Goal: Download file/media

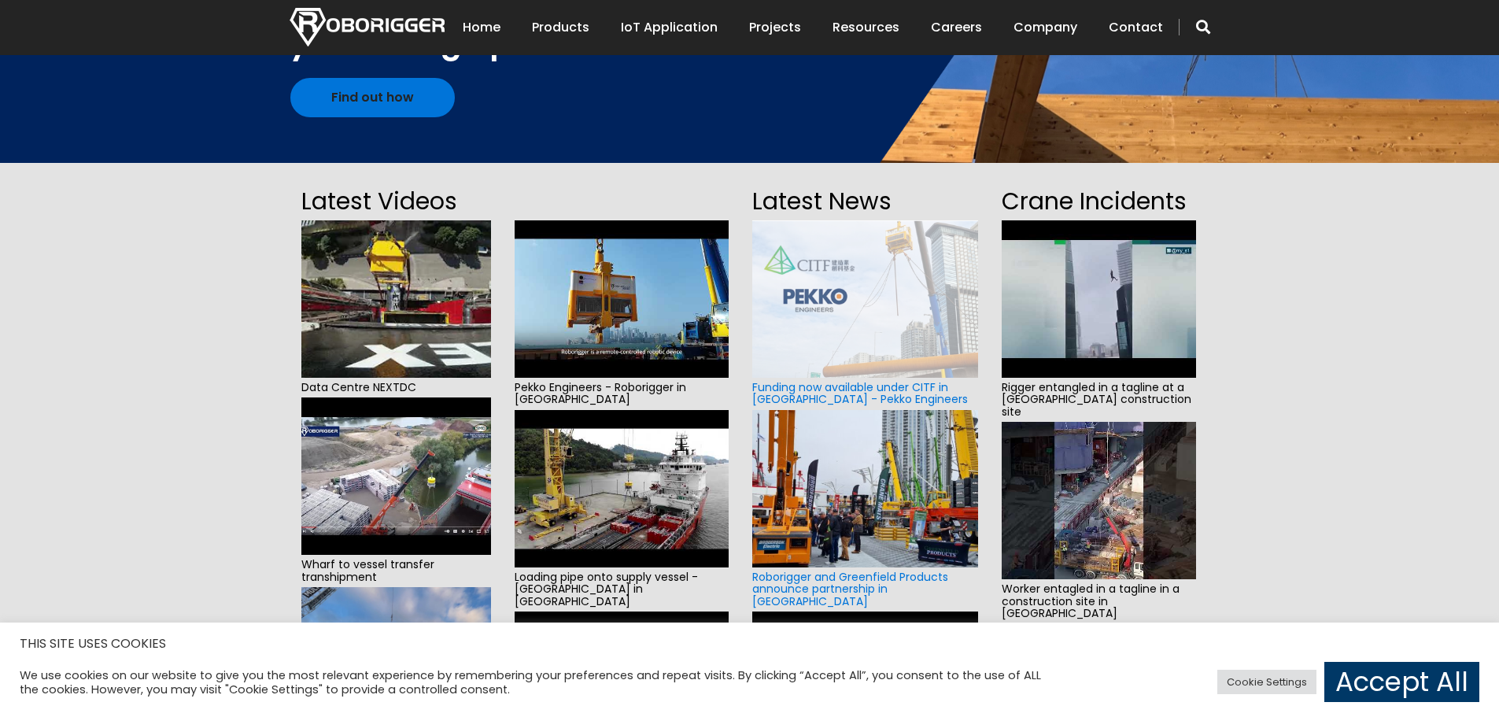
scroll to position [236, 0]
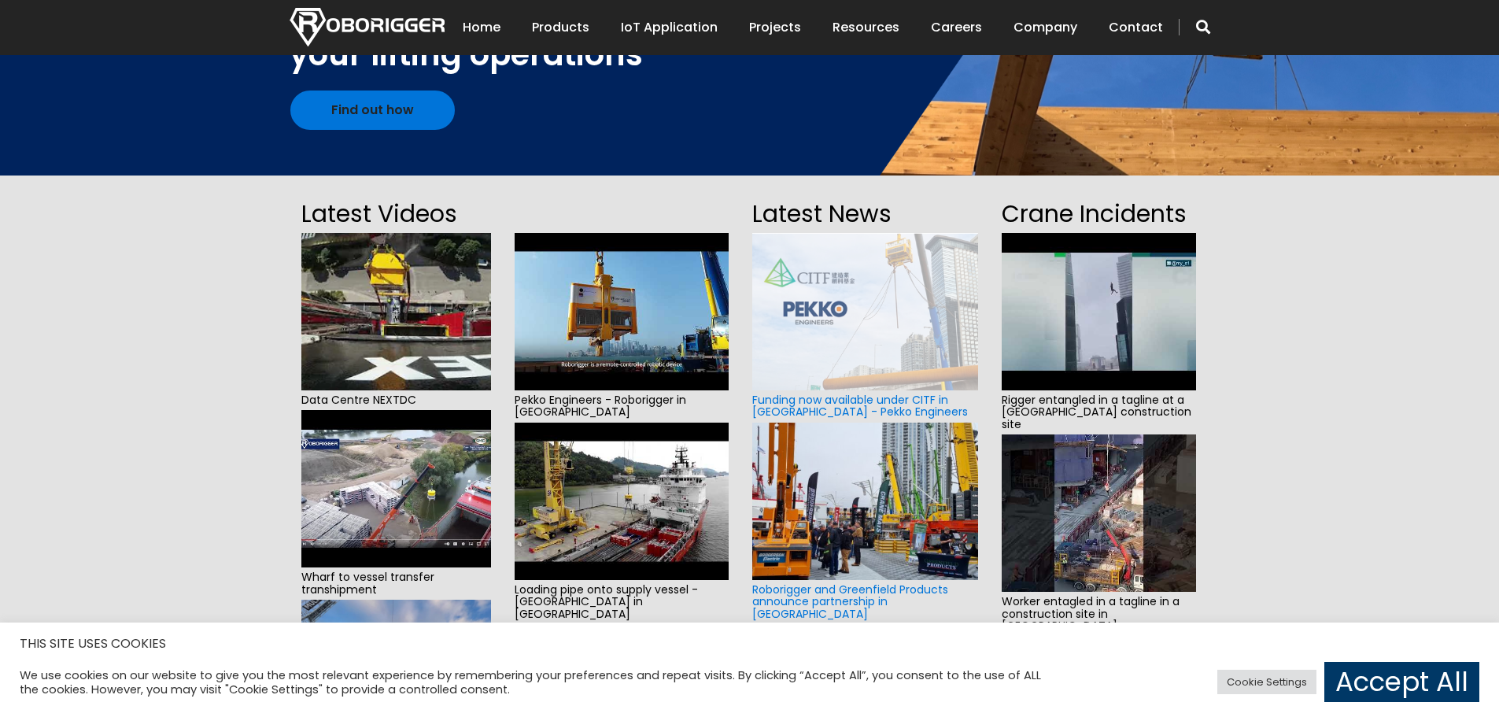
click at [877, 311] on img at bounding box center [864, 311] width 225 height 157
click at [645, 302] on img at bounding box center [622, 311] width 215 height 157
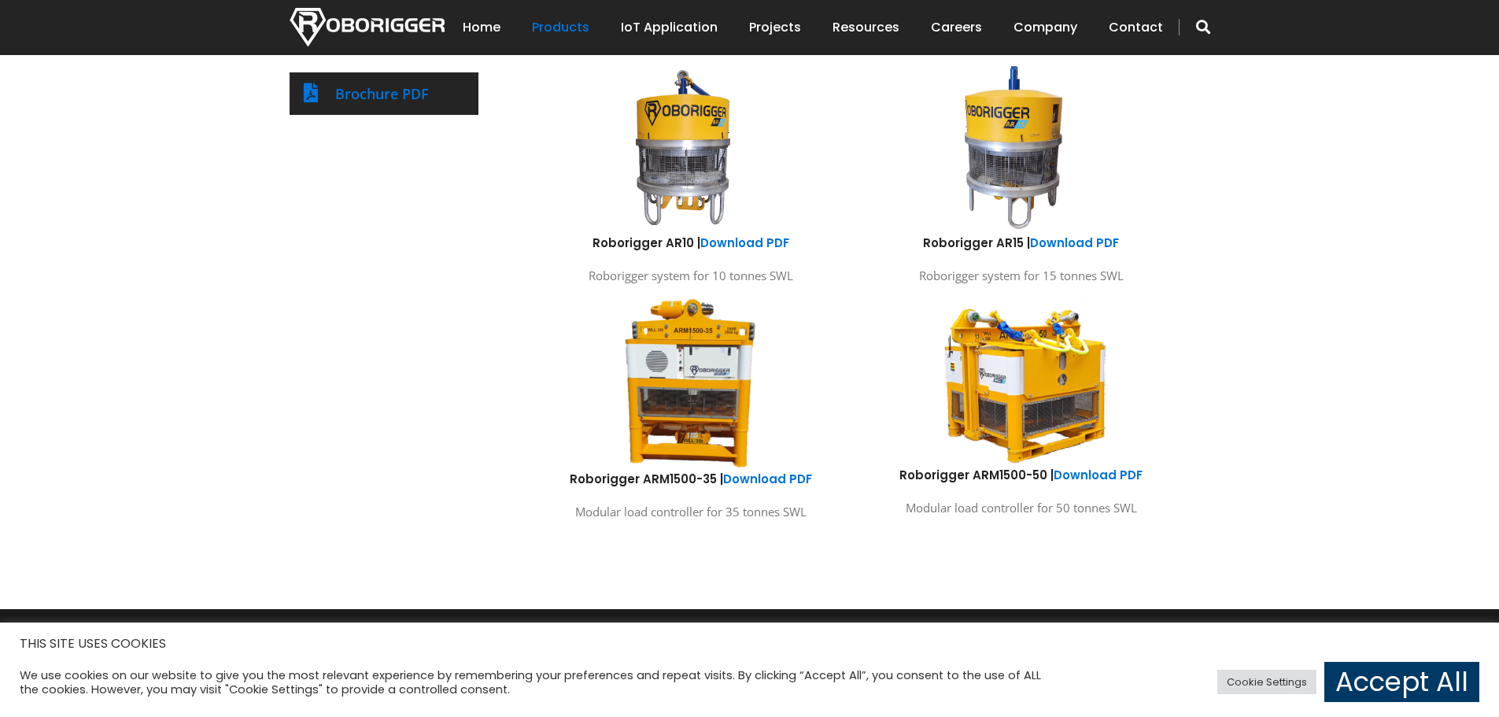
scroll to position [866, 0]
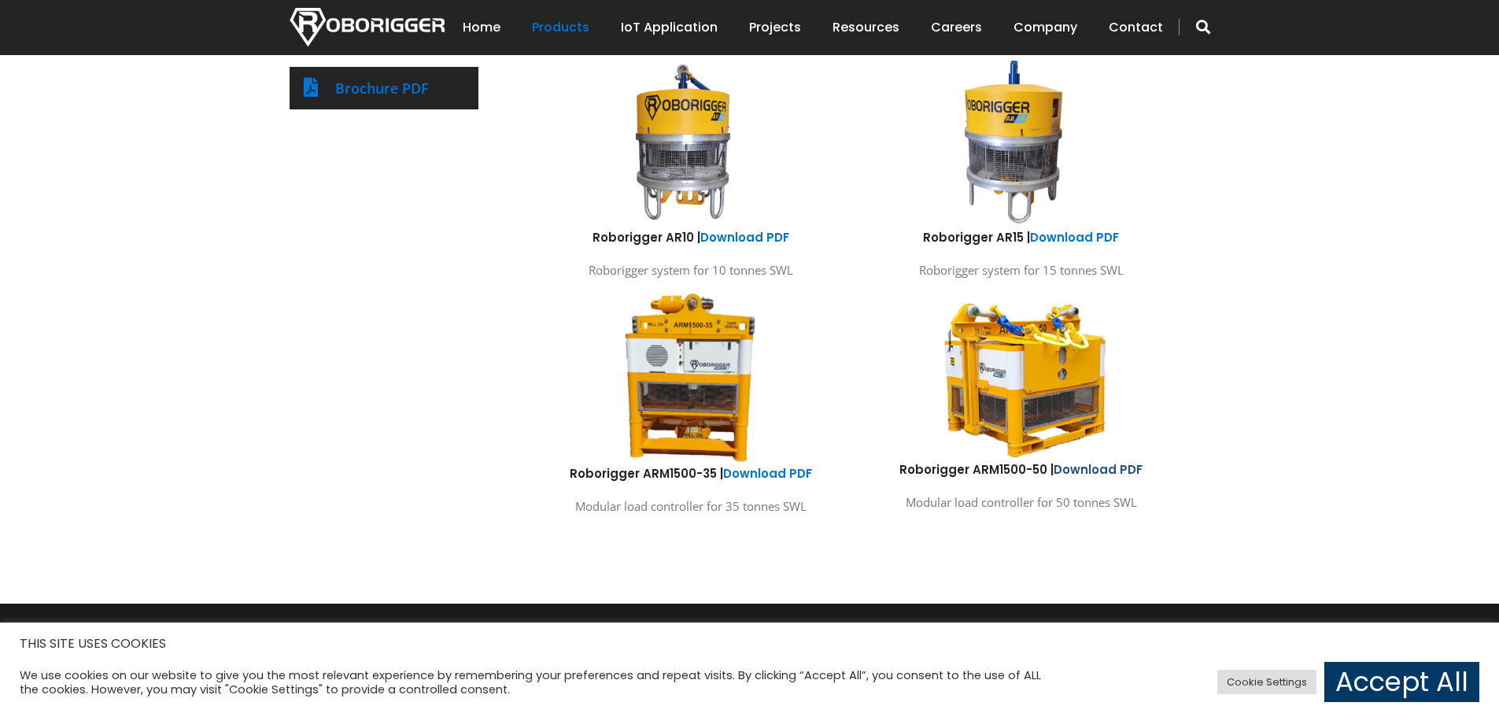
click at [1097, 467] on link "Download PDF" at bounding box center [1098, 469] width 89 height 17
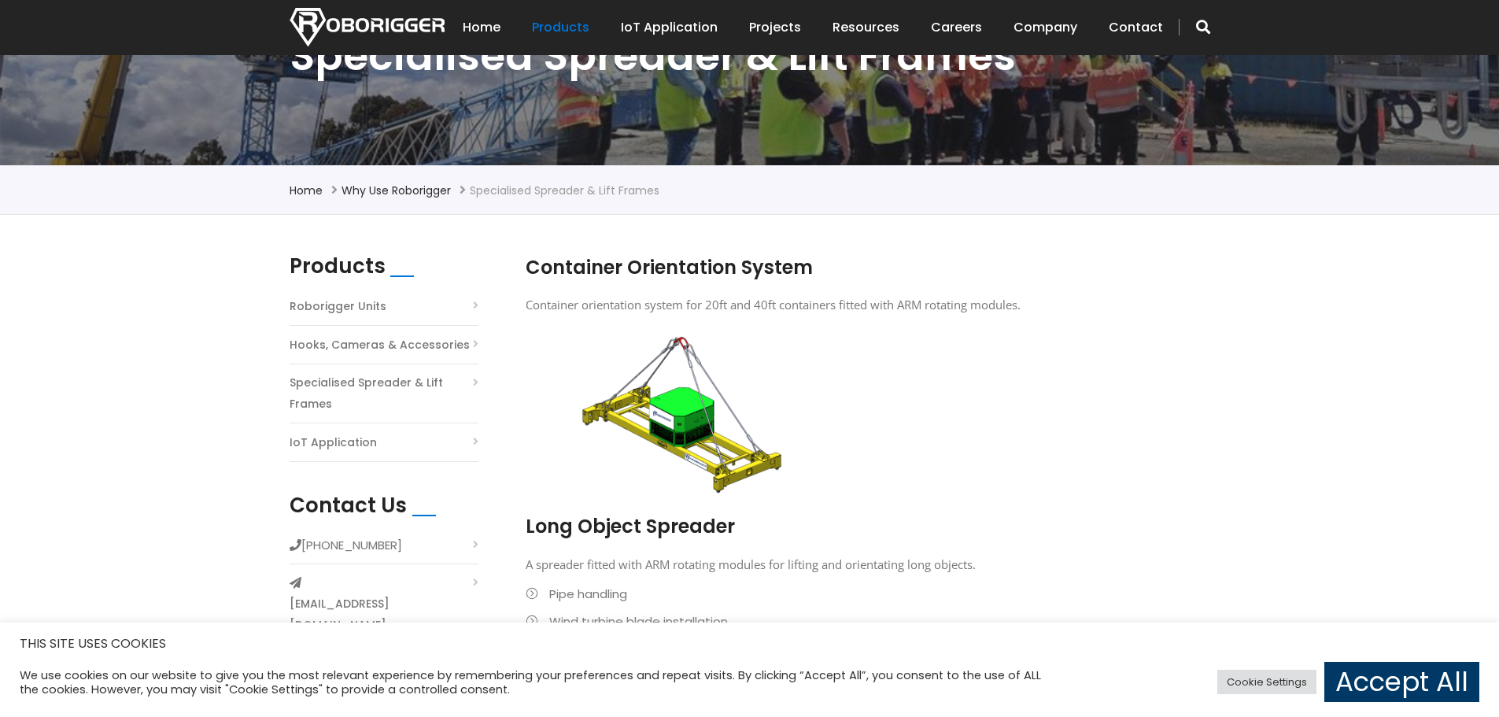
scroll to position [236, 0]
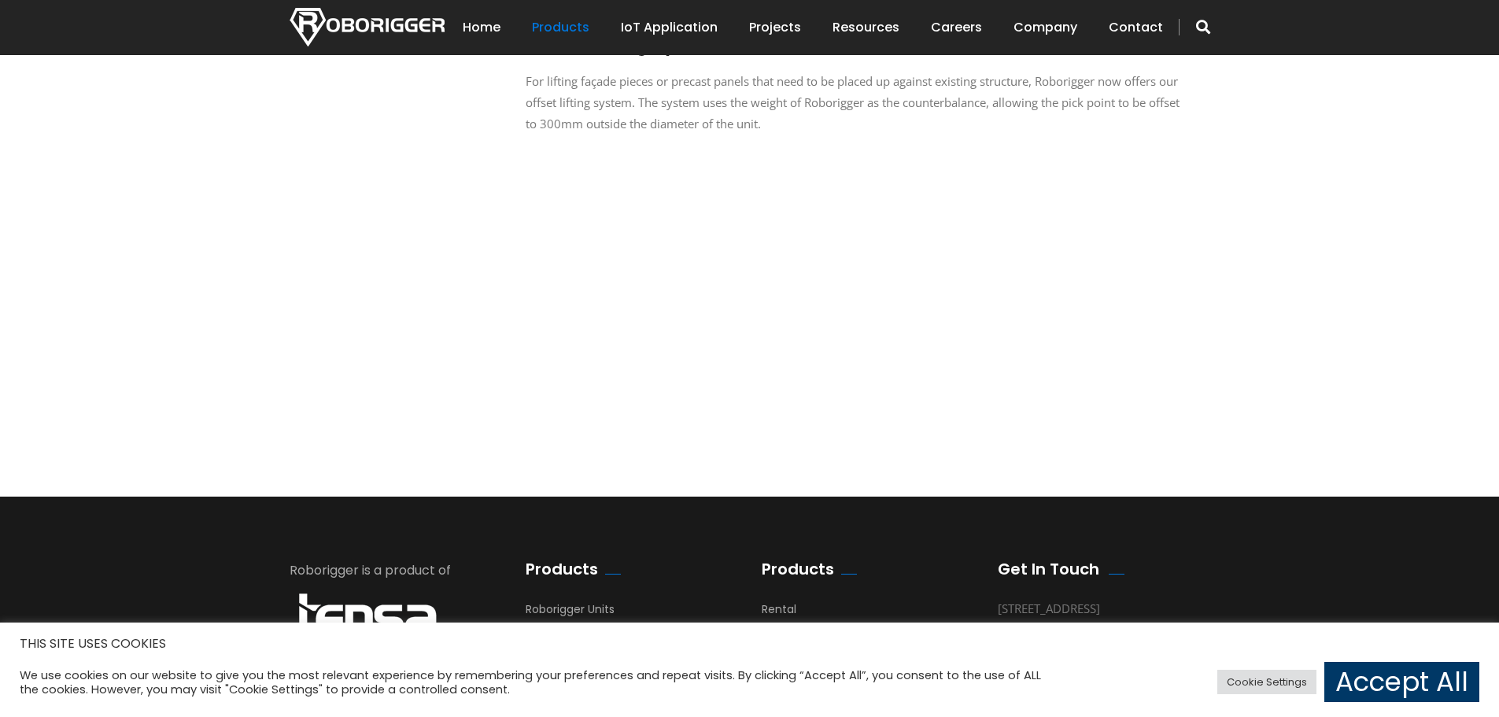
scroll to position [1180, 0]
